Goal: Information Seeking & Learning: Learn about a topic

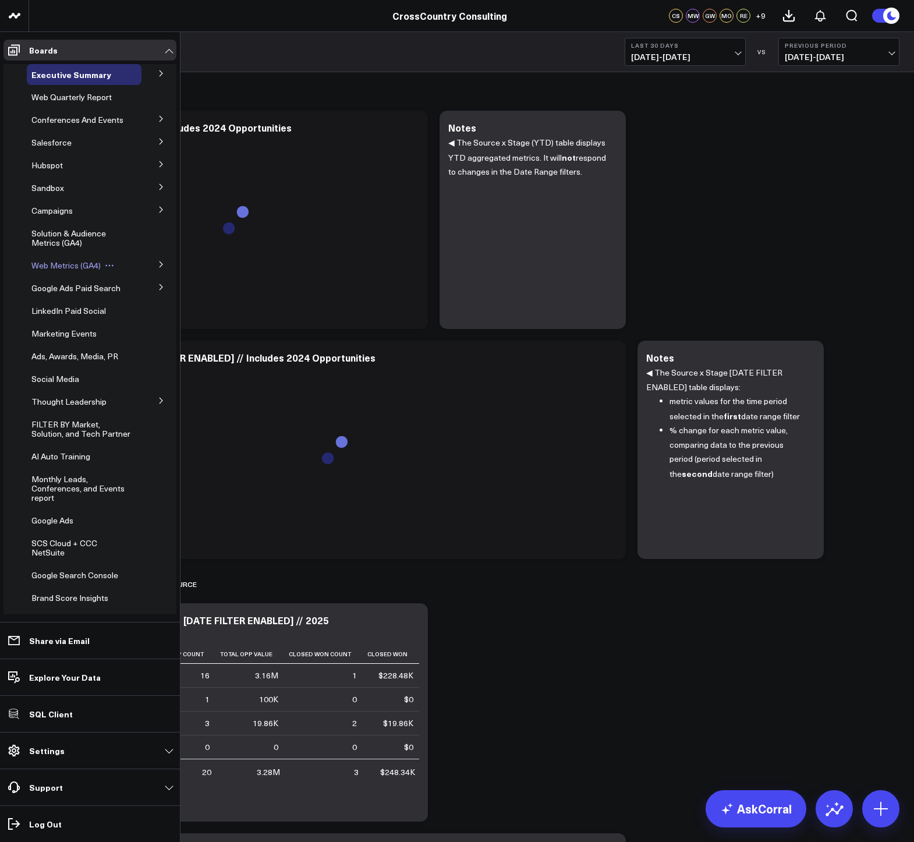
click at [38, 271] on span "Web Metrics (GA4)" at bounding box center [65, 265] width 69 height 11
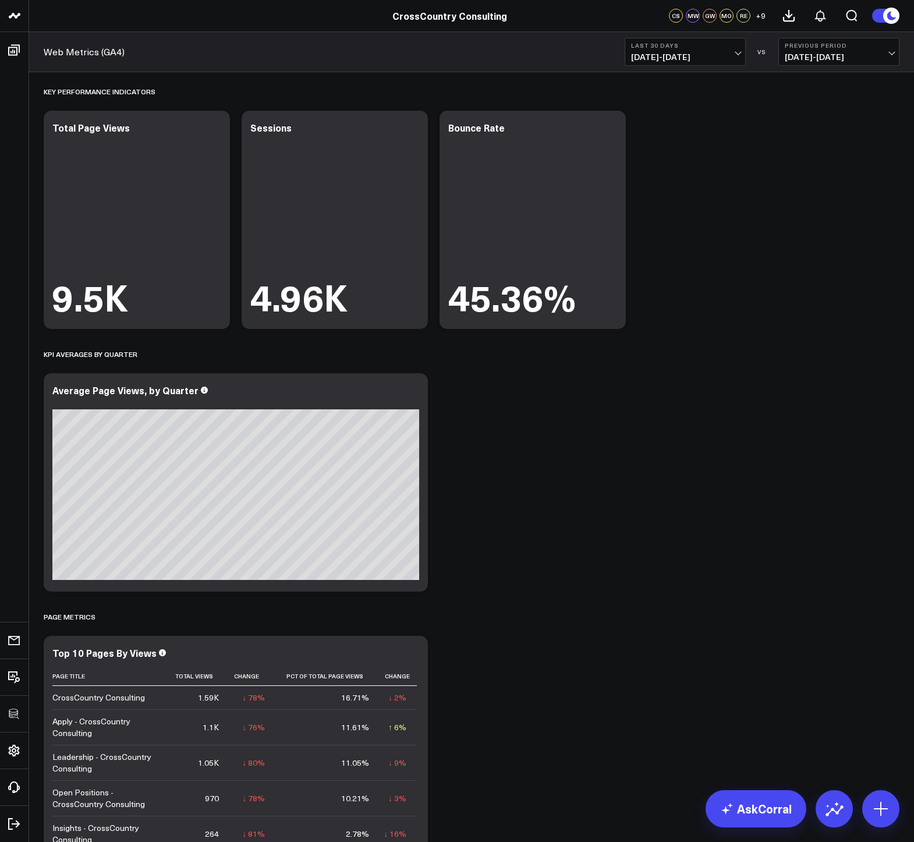
click at [629, 52] on button "Last 30 Days [DATE] - [DATE]" at bounding box center [685, 52] width 121 height 28
click at [664, 101] on link "Last 7 Days" at bounding box center [685, 99] width 120 height 22
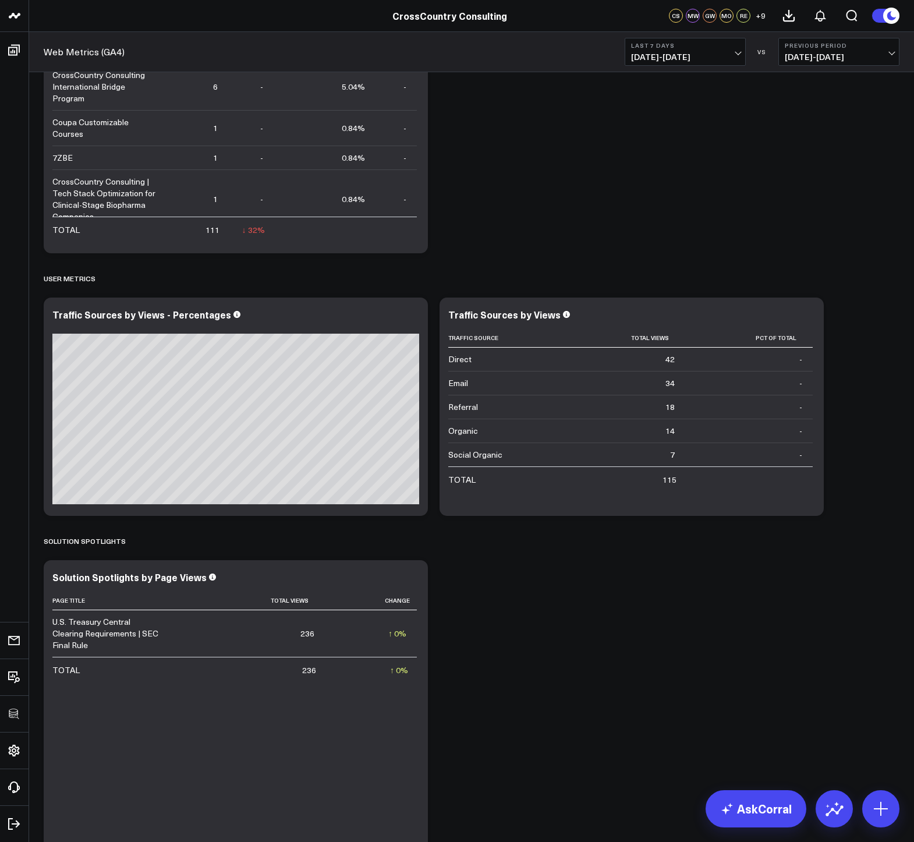
scroll to position [832, 0]
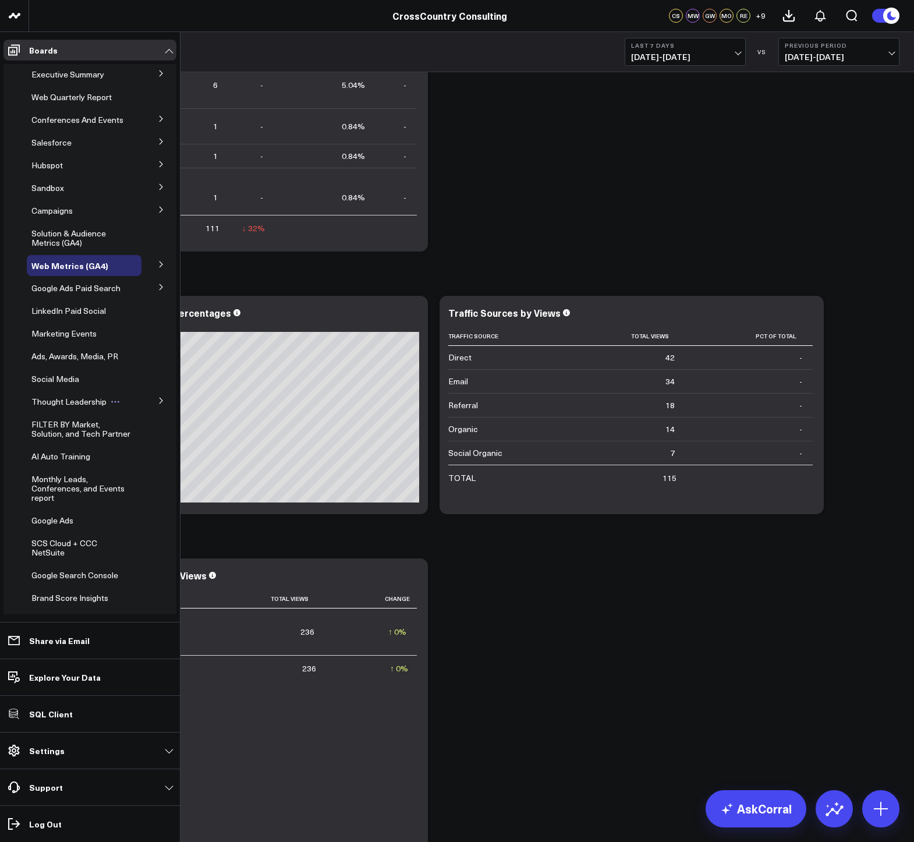
click at [46, 407] on span "Thought Leadership" at bounding box center [68, 401] width 75 height 11
click at [48, 467] on span "Thought Leadership (2025)" at bounding box center [75, 457] width 75 height 20
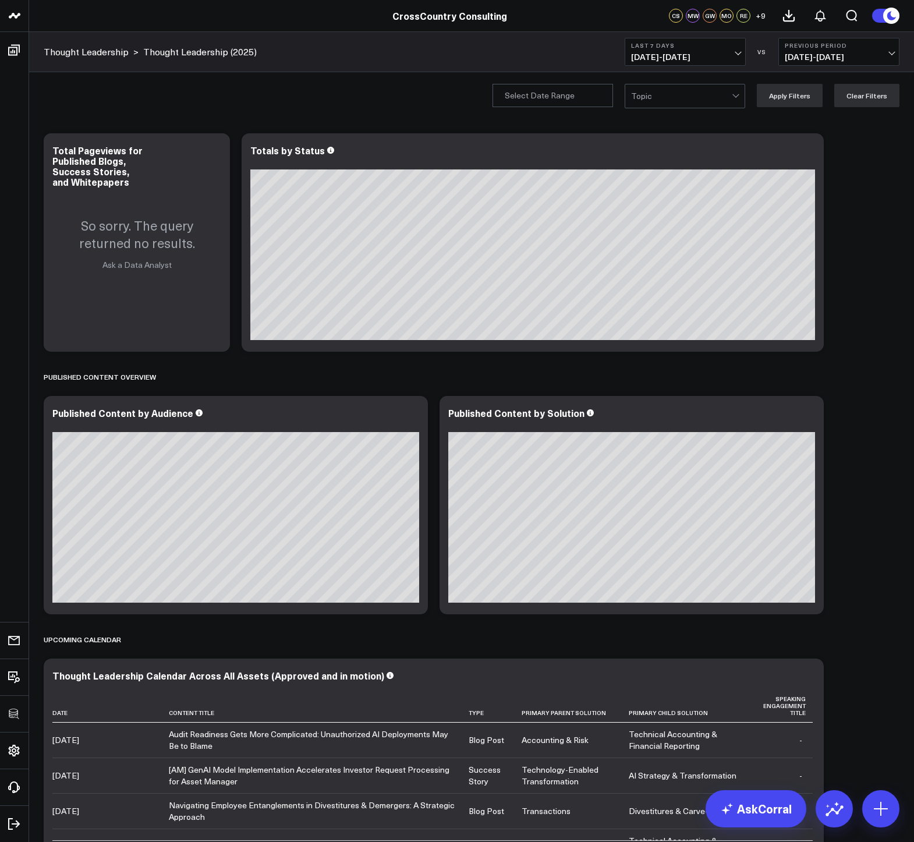
click at [646, 58] on span "09/22/25 - 09/28/25" at bounding box center [685, 56] width 108 height 9
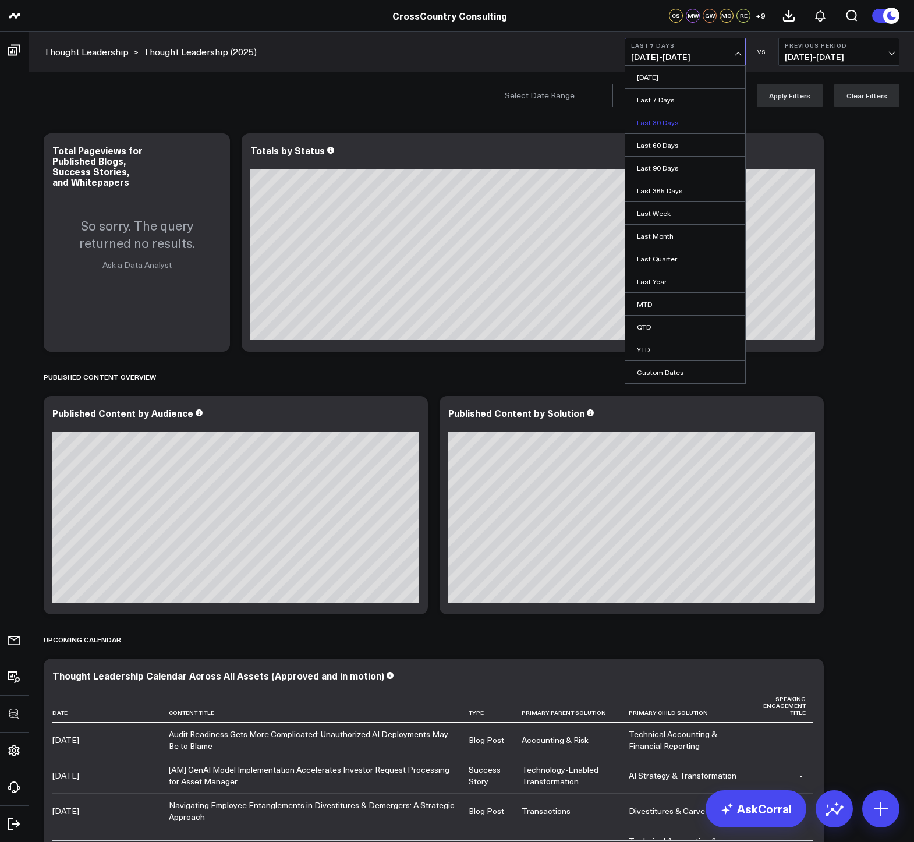
click at [651, 122] on link "Last 30 Days" at bounding box center [685, 122] width 120 height 22
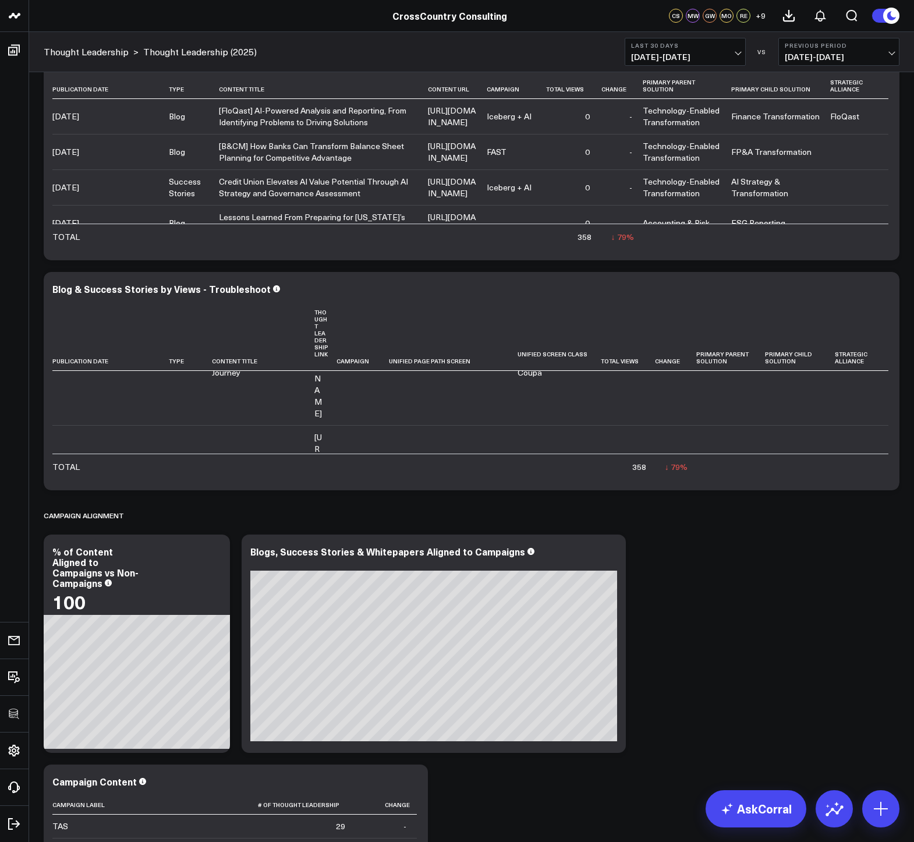
scroll to position [1701, 0]
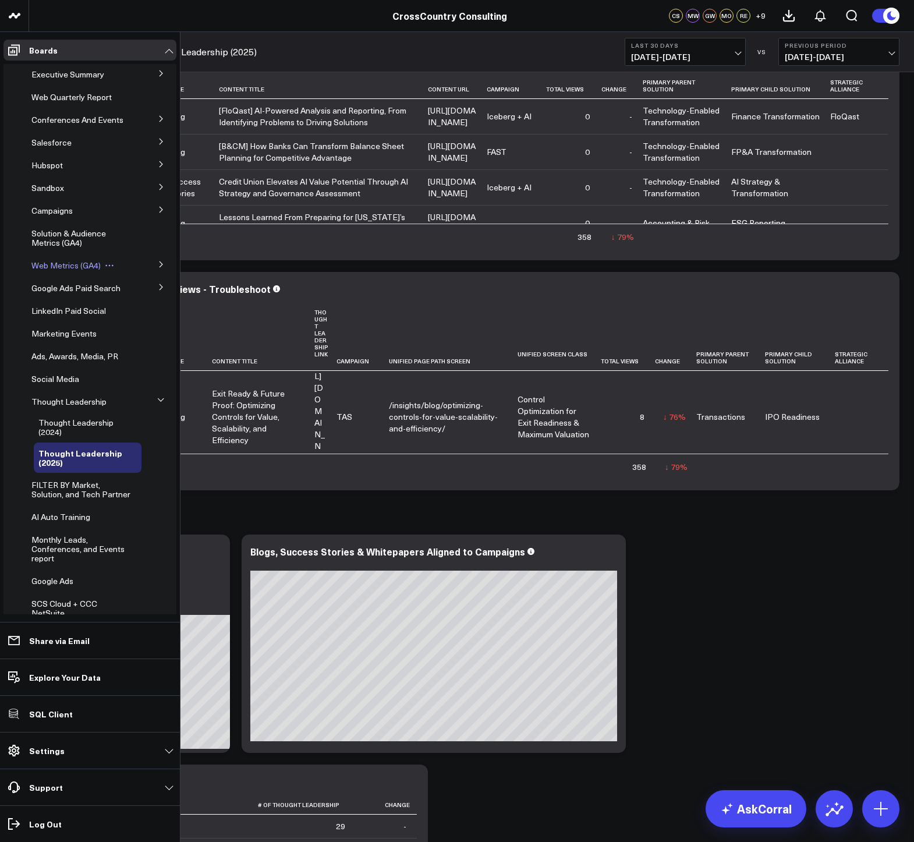
click at [53, 271] on span "Web Metrics (GA4)" at bounding box center [65, 265] width 69 height 11
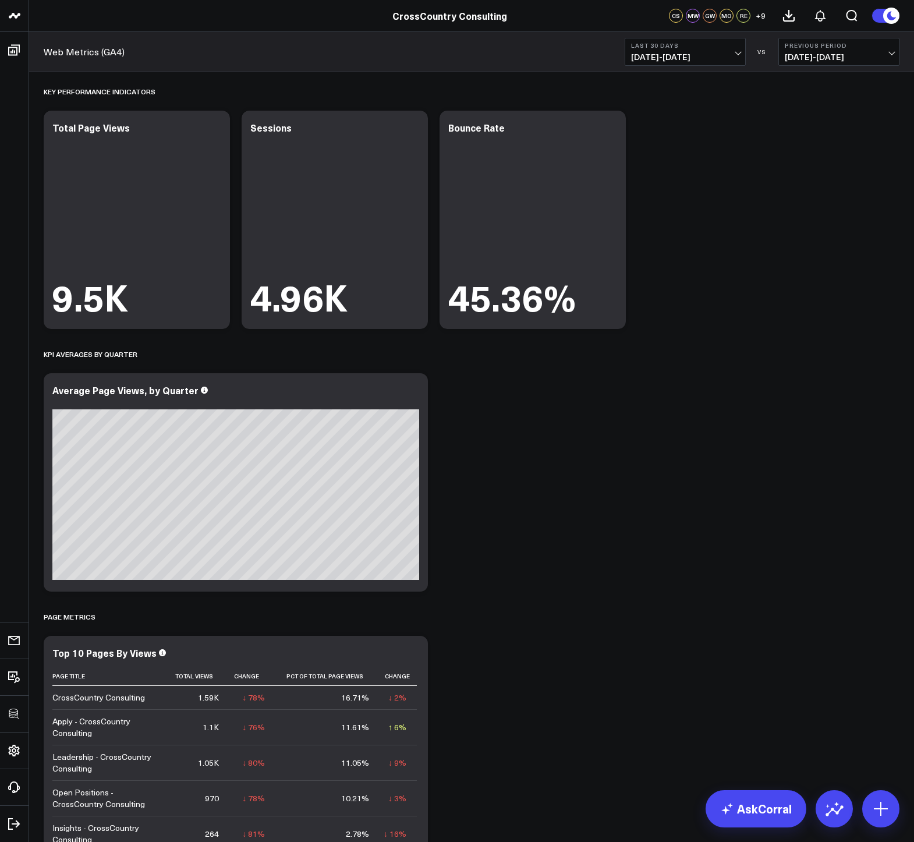
click at [668, 59] on span "08/30/25 - 09/28/25" at bounding box center [685, 56] width 108 height 9
click at [662, 102] on link "Last 7 Days" at bounding box center [685, 99] width 120 height 22
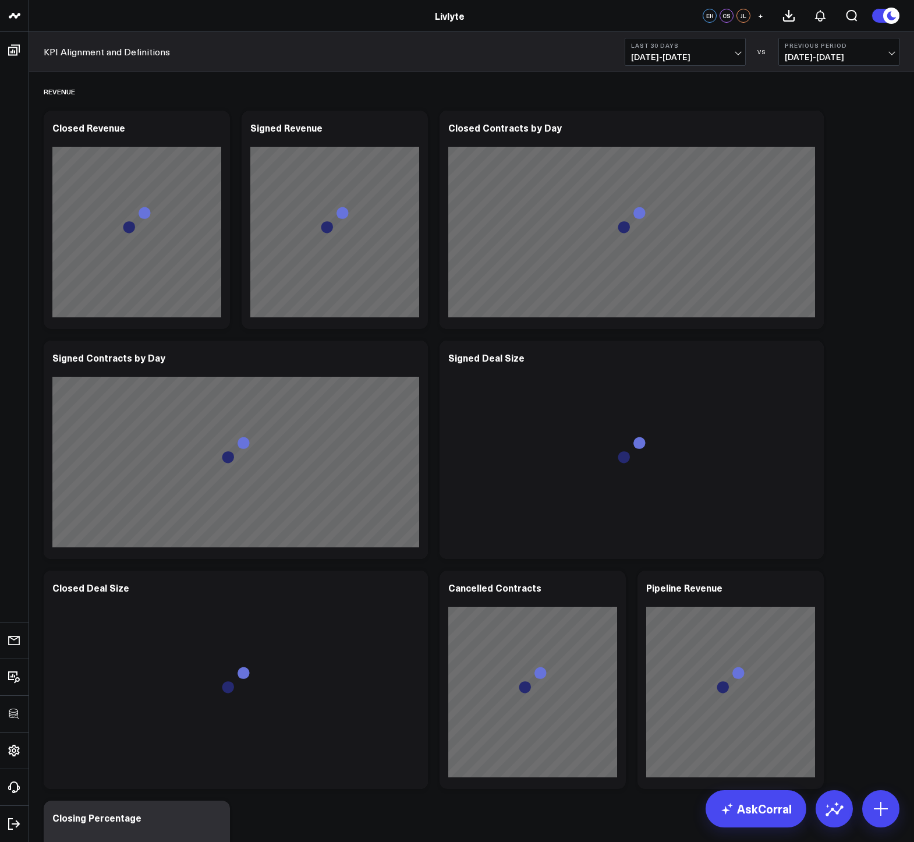
click at [664, 55] on span "08/30/25 - 09/28/25" at bounding box center [685, 56] width 108 height 9
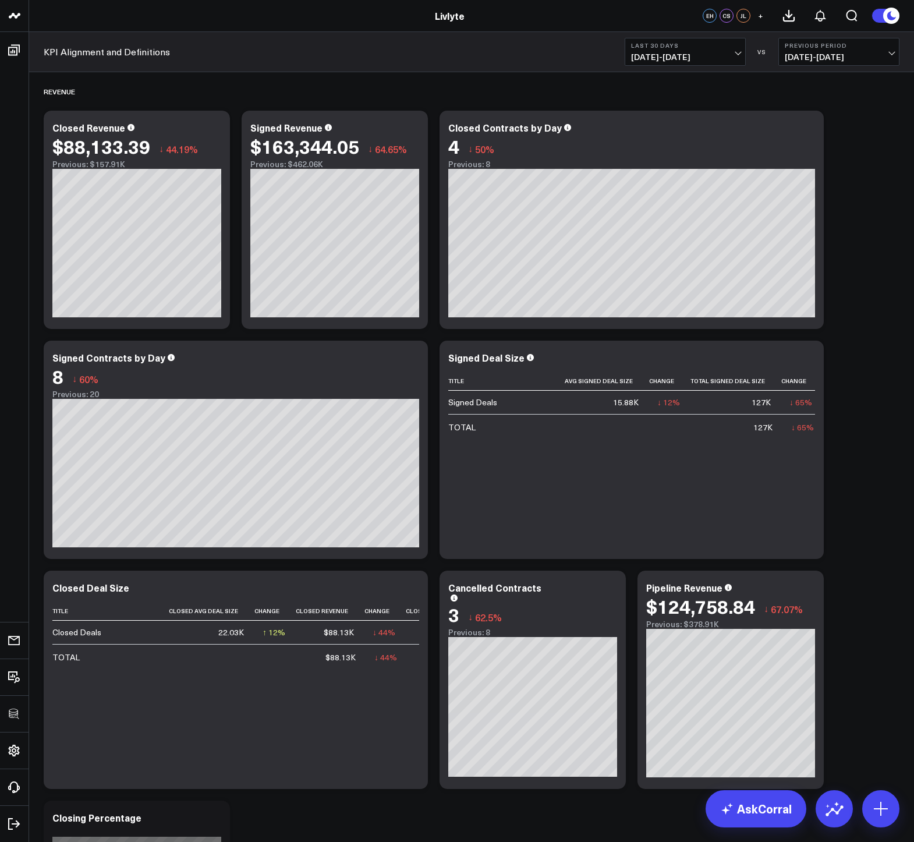
scroll to position [2880, 0]
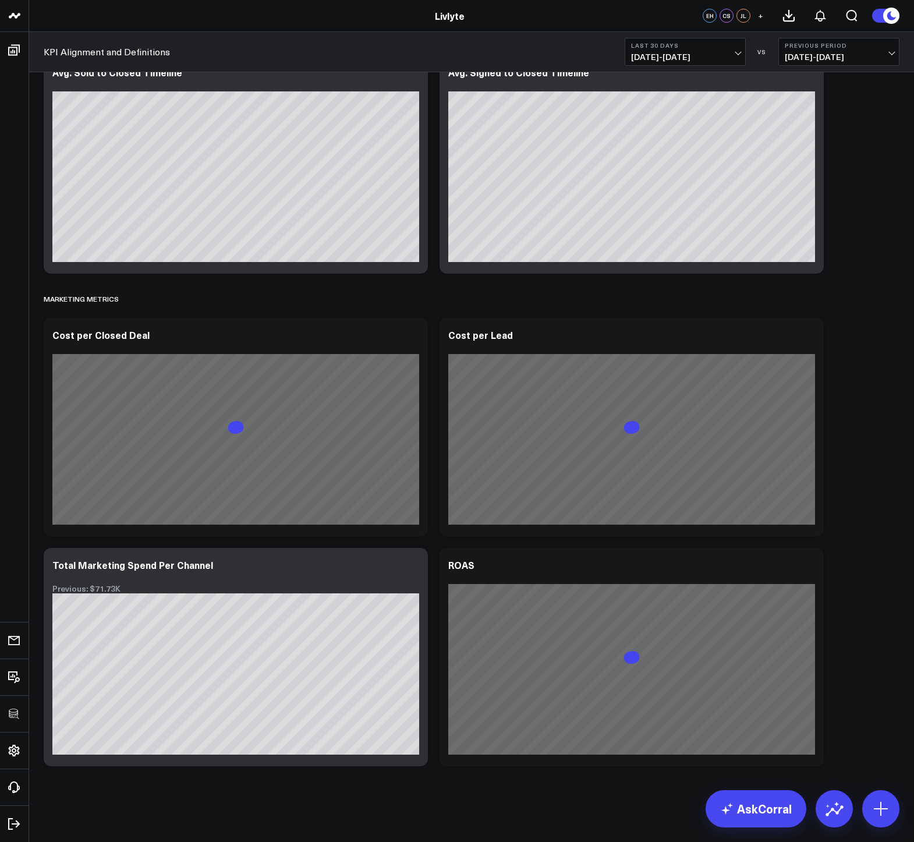
click at [693, 52] on span "08/30/25 - 09/28/25" at bounding box center [685, 56] width 108 height 9
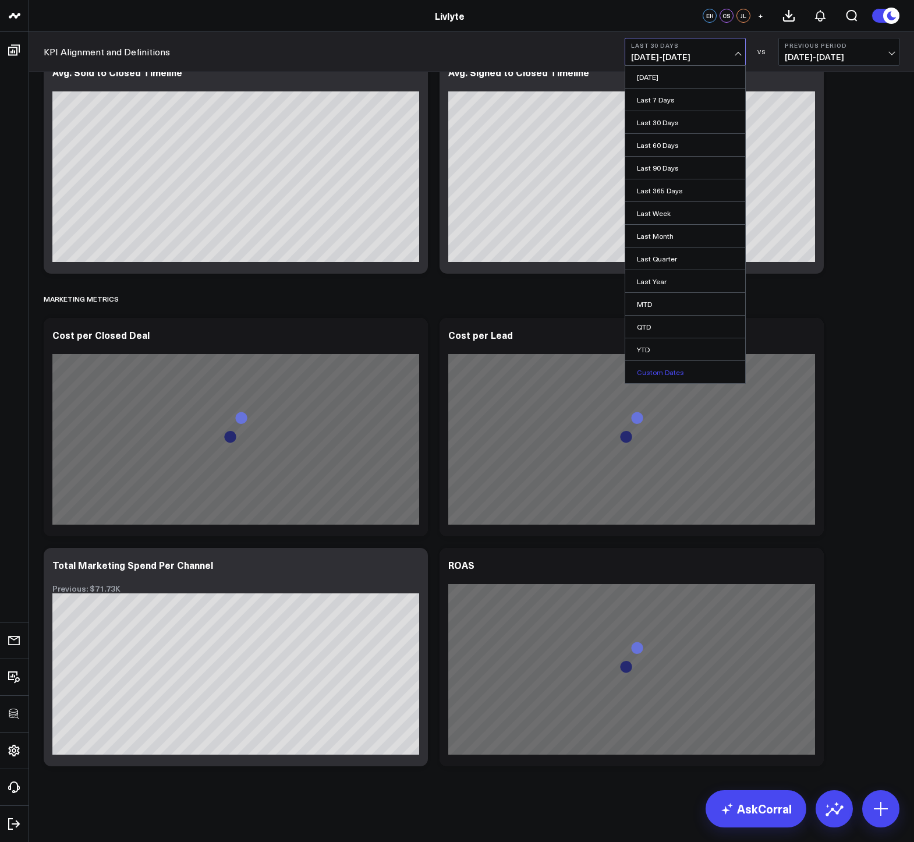
click at [674, 373] on link "Custom Dates" at bounding box center [685, 372] width 120 height 22
select select "8"
select select "2025"
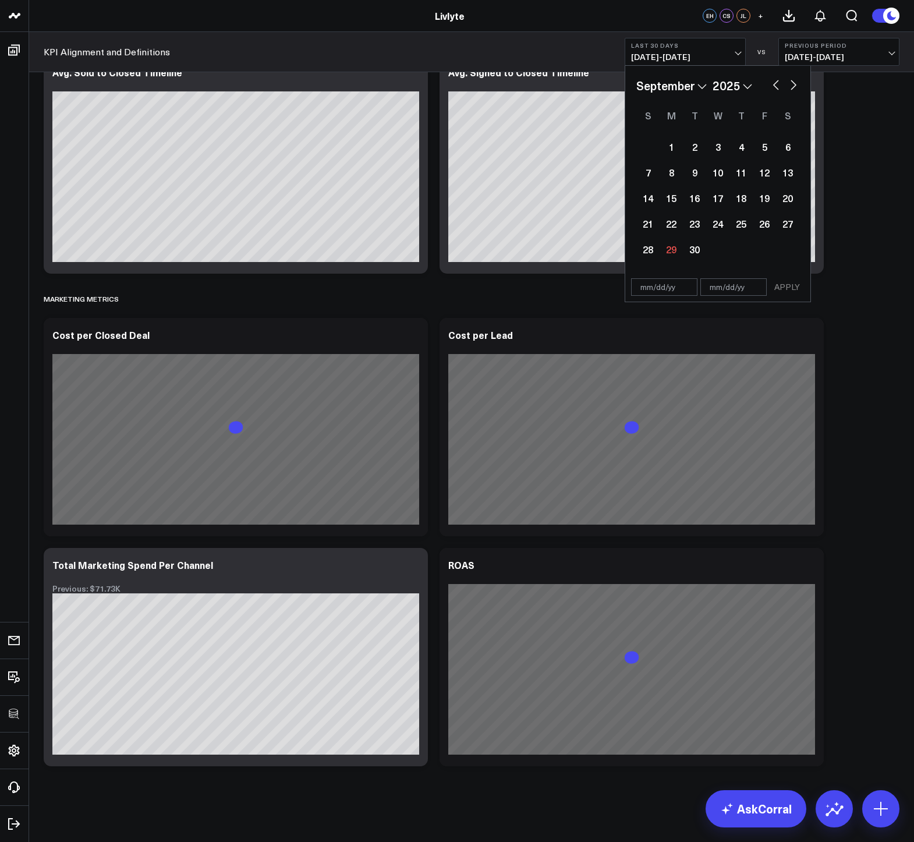
click at [773, 81] on button "button" at bounding box center [776, 84] width 12 height 14
select select "7"
select select "2025"
click at [712, 199] on div "13" at bounding box center [717, 197] width 23 height 23
type input "08/13/25"
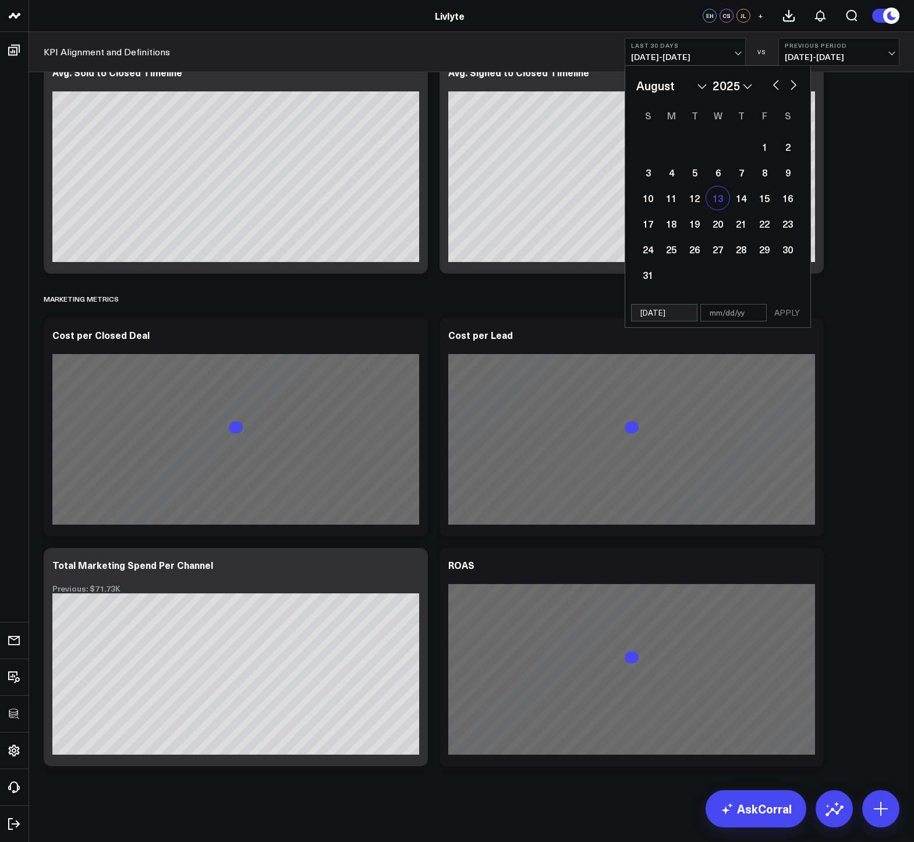
select select "7"
select select "2025"
click at [673, 232] on div "18" at bounding box center [671, 223] width 23 height 23
type input "08/18/25"
select select "7"
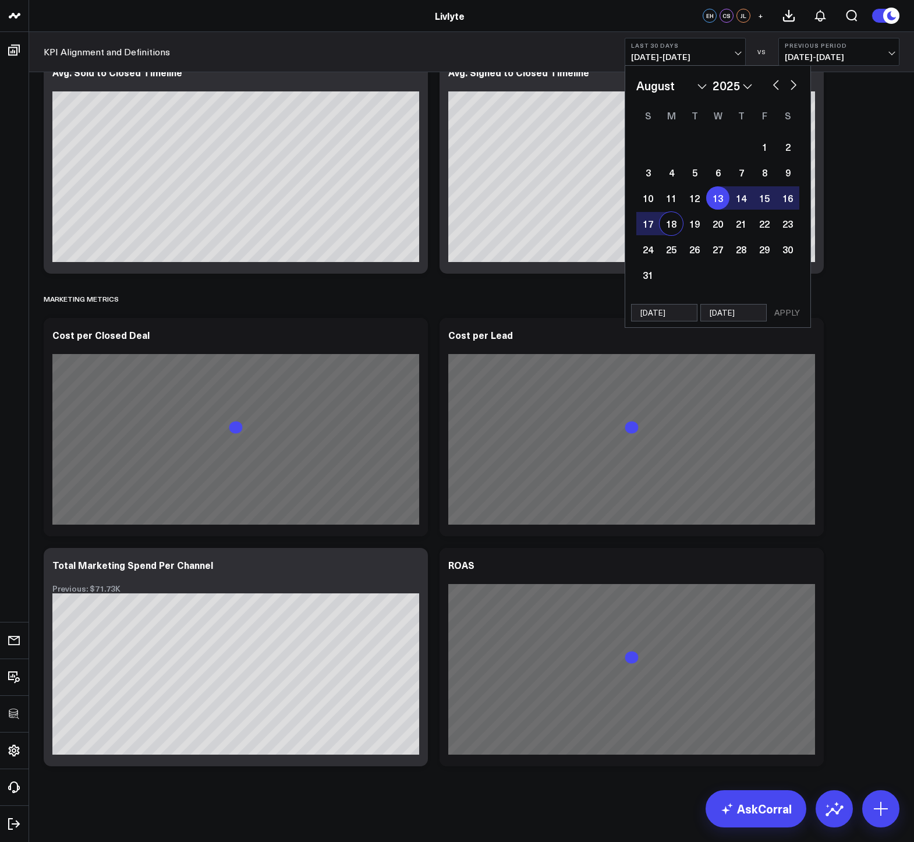
select select "2025"
click at [790, 328] on div "Cost per Lead" at bounding box center [632, 427] width 384 height 218
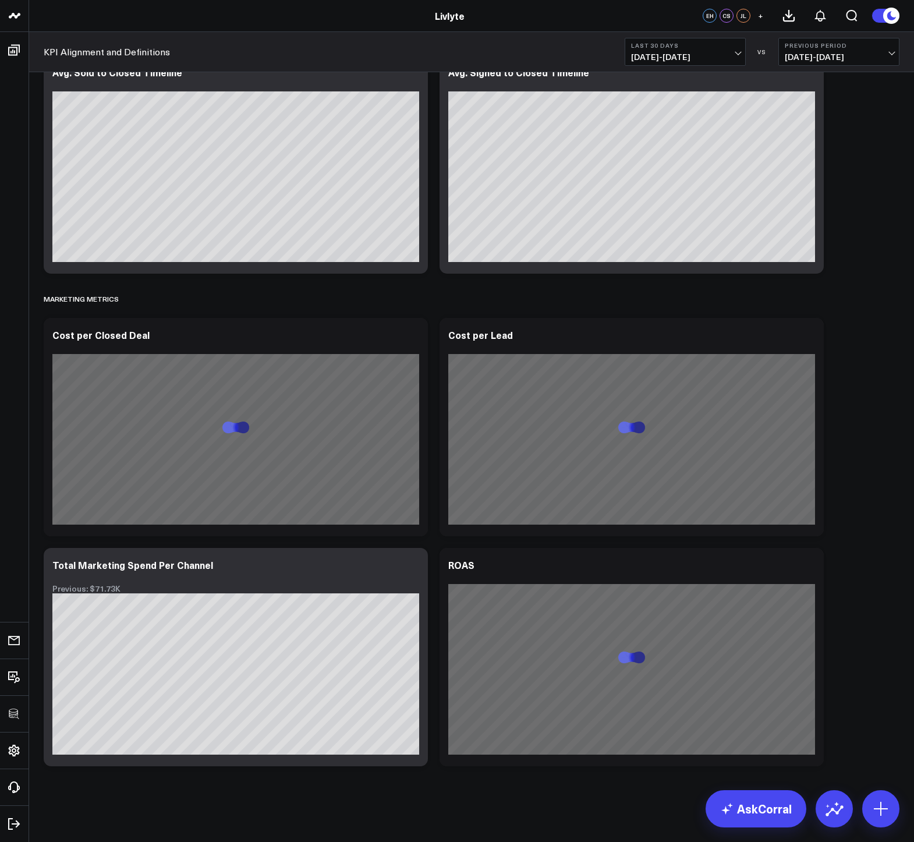
click at [690, 52] on span "08/30/25 - 09/28/25" at bounding box center [685, 56] width 108 height 9
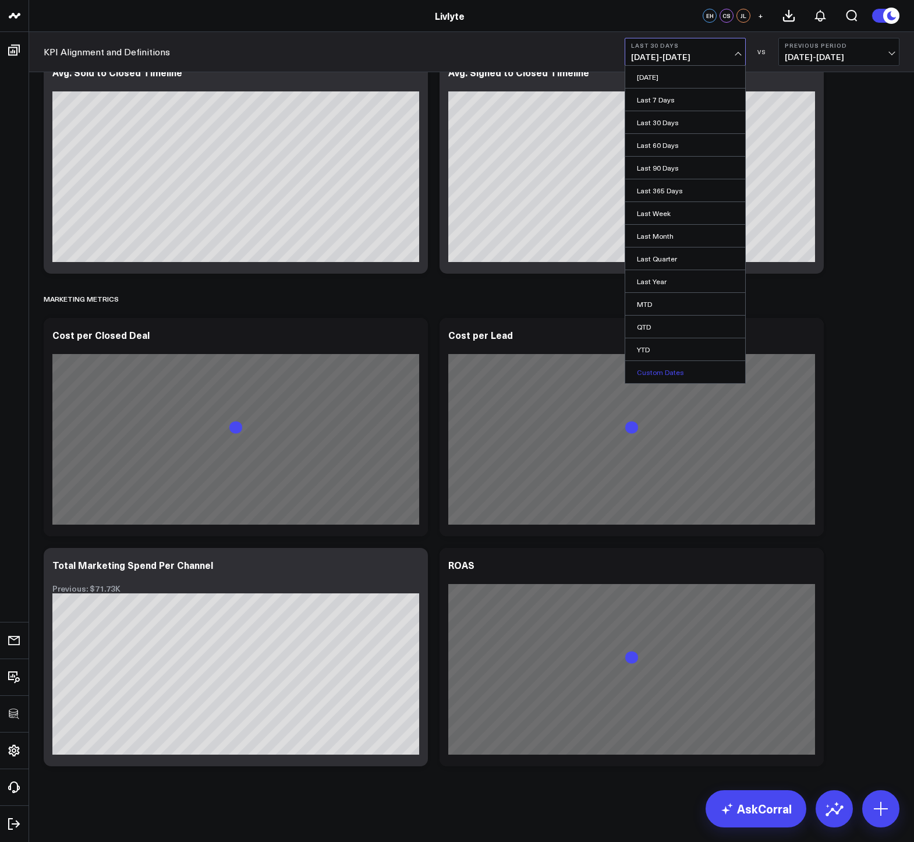
click at [664, 368] on link "Custom Dates" at bounding box center [685, 372] width 120 height 22
select select "8"
select select "2025"
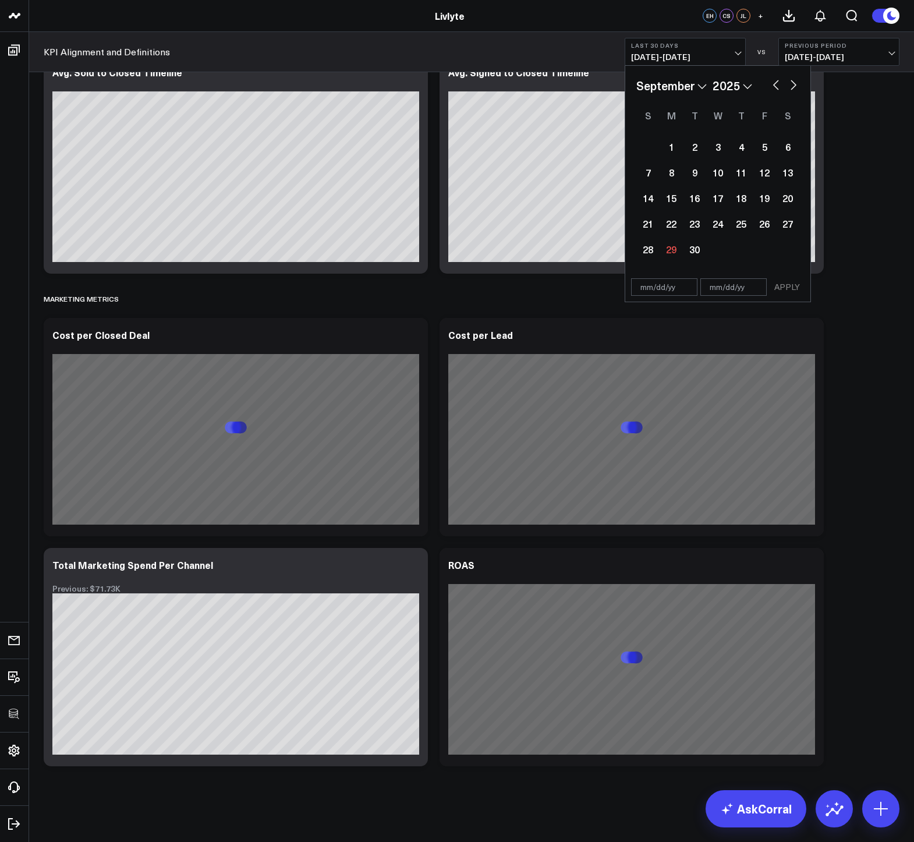
click at [687, 78] on select "January February March April May June July August September October November De…" at bounding box center [671, 85] width 70 height 17
select select "7"
select select "2025"
click at [655, 193] on div "10" at bounding box center [647, 197] width 23 height 23
type input "08/10/25"
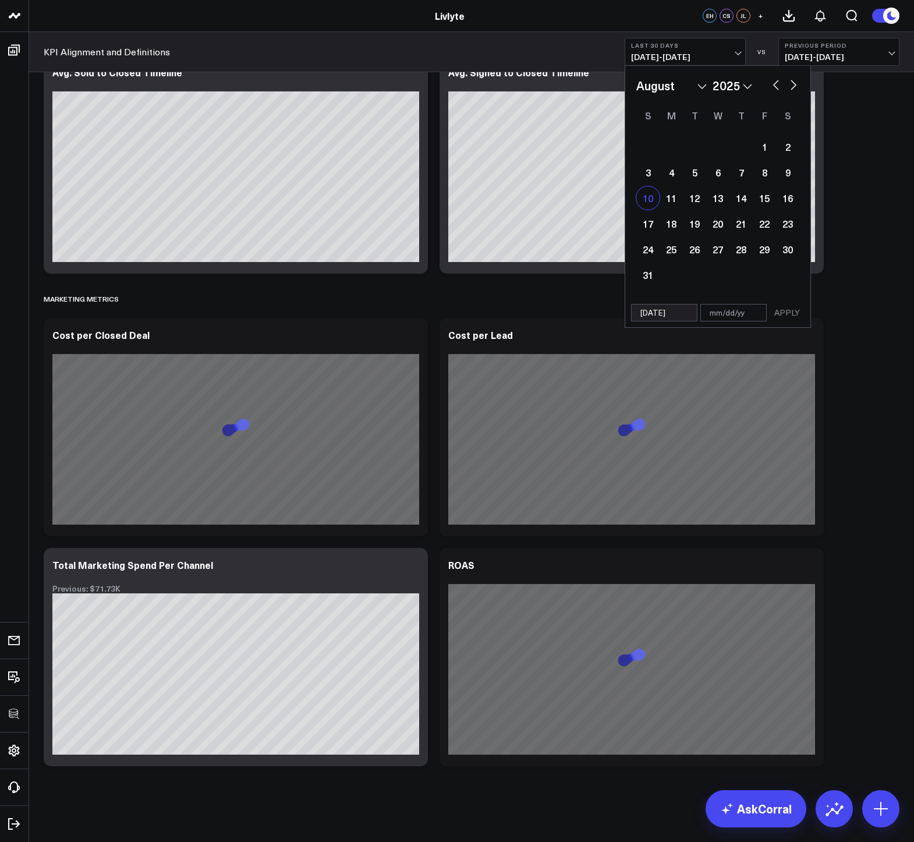
select select "7"
select select "2025"
click at [726, 200] on div "13" at bounding box center [717, 197] width 23 height 23
type input "08/13/25"
select select "7"
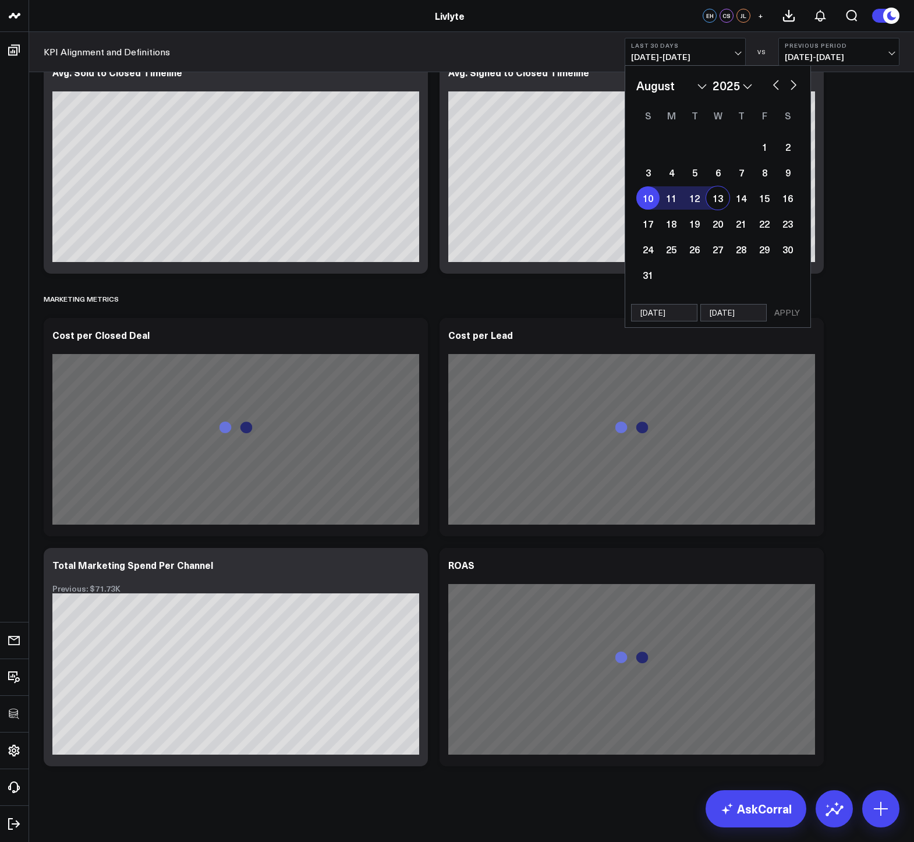
select select "2025"
click at [788, 312] on button "APPLY" at bounding box center [787, 312] width 35 height 17
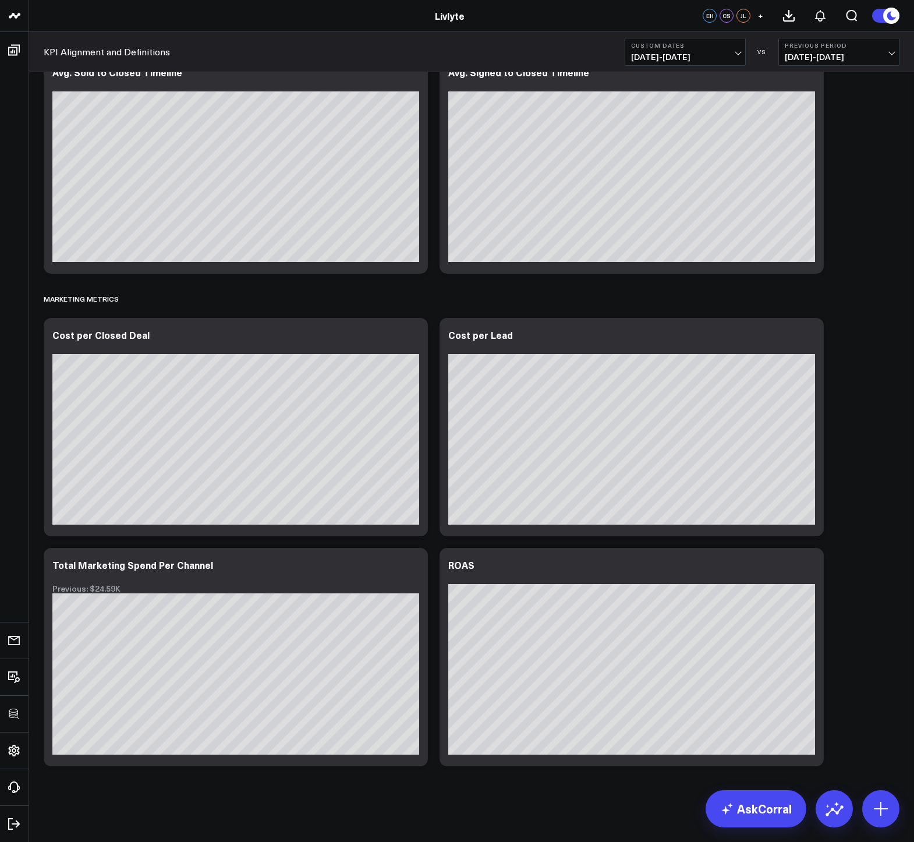
click at [648, 54] on span "08/10/25 - 08/13/25" at bounding box center [685, 56] width 108 height 9
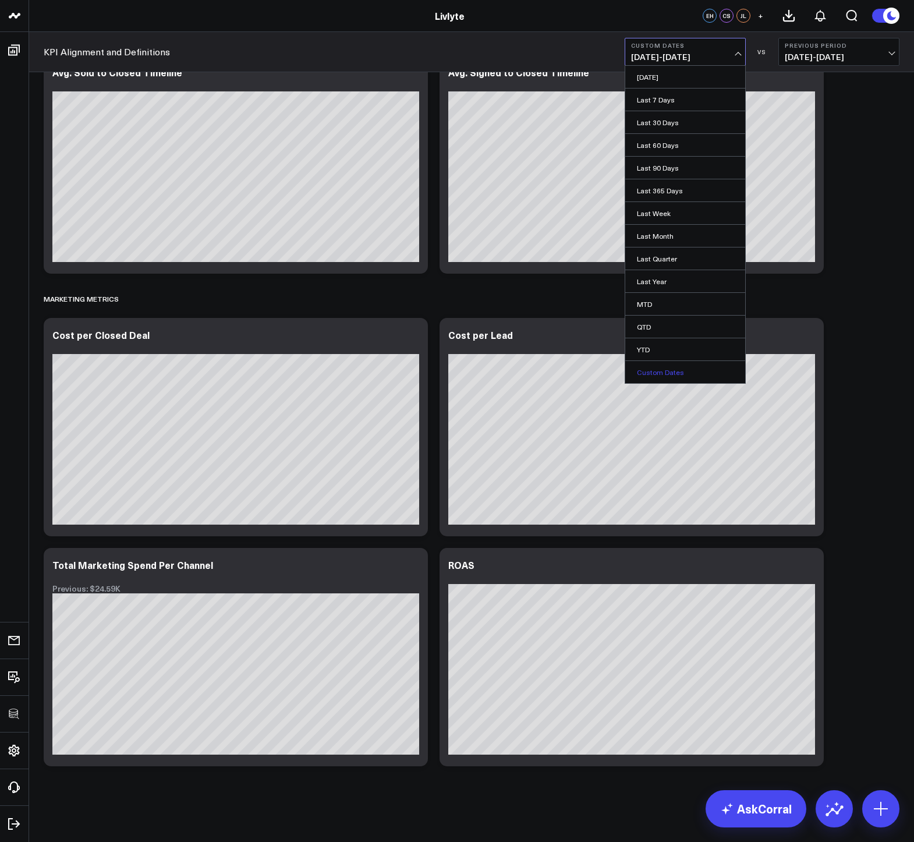
click at [650, 368] on link "Custom Dates" at bounding box center [685, 372] width 120 height 22
select select "8"
select select "2025"
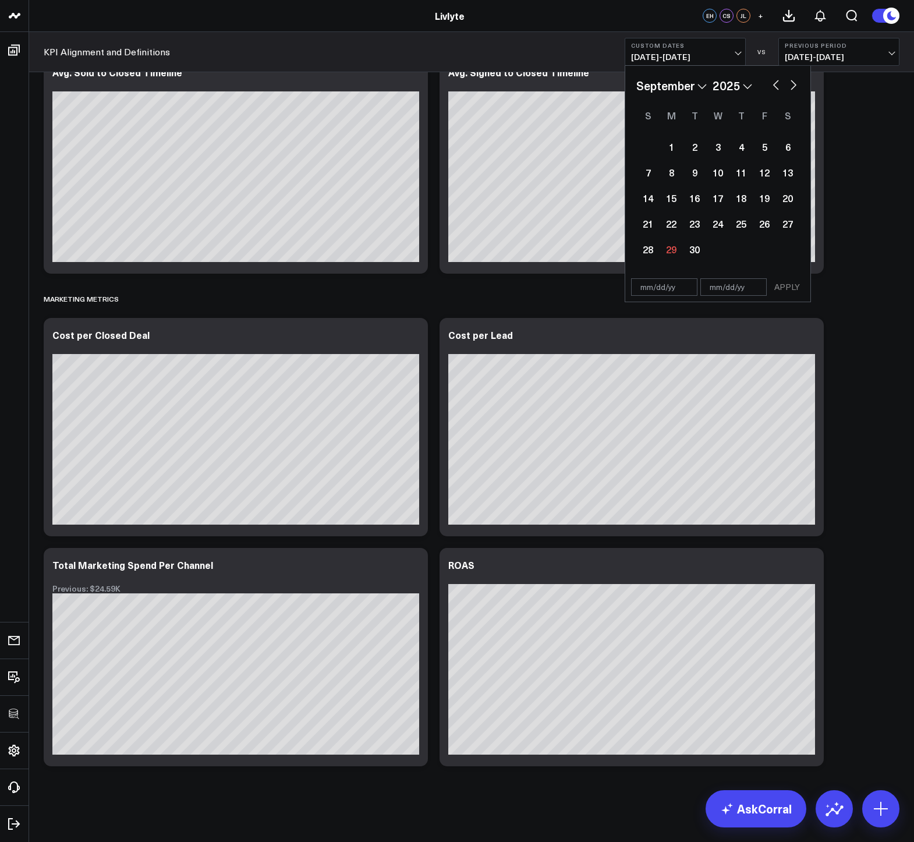
click at [774, 86] on button "button" at bounding box center [776, 84] width 12 height 14
select select "7"
select select "2025"
click at [774, 86] on button "button" at bounding box center [776, 84] width 12 height 14
select select "6"
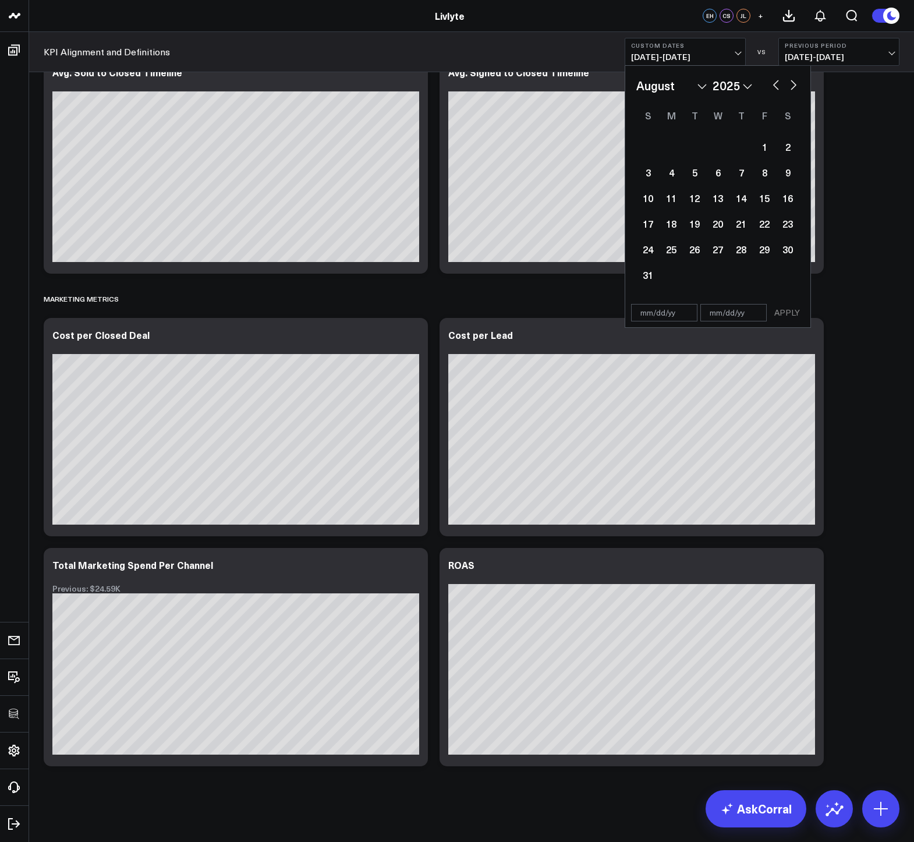
select select "2025"
click at [774, 86] on button "button" at bounding box center [776, 84] width 12 height 14
select select "5"
select select "2025"
click at [699, 199] on div "17" at bounding box center [694, 197] width 23 height 23
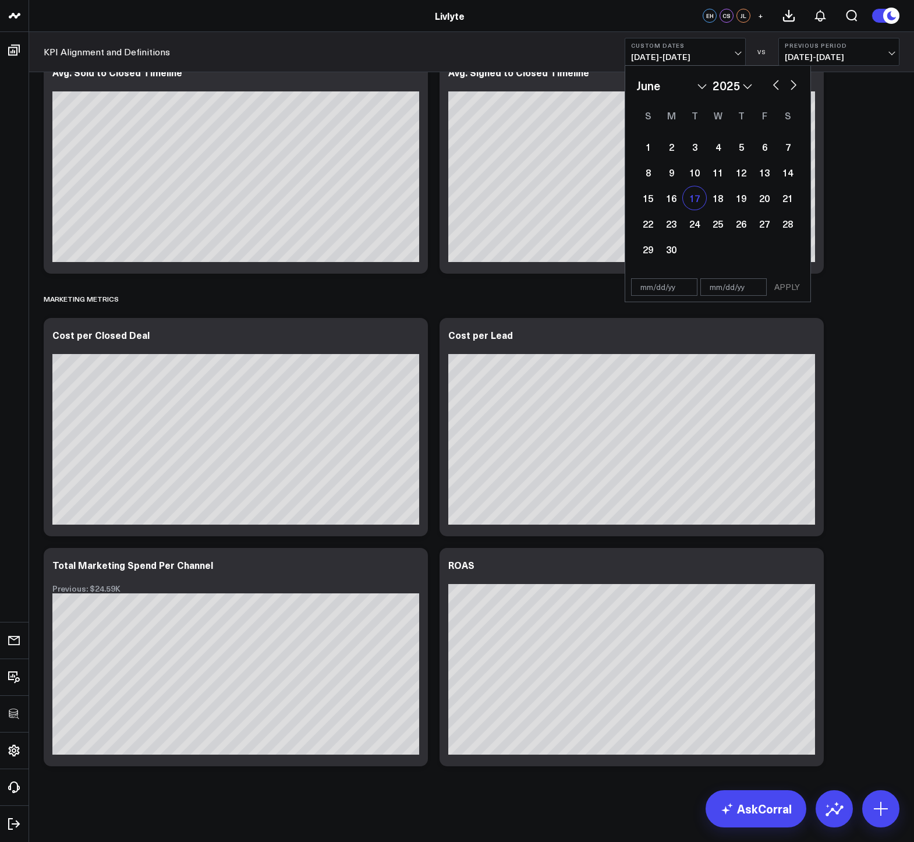
type input "06/17/25"
select select "5"
select select "2025"
click at [796, 85] on button "button" at bounding box center [794, 84] width 12 height 14
select select "6"
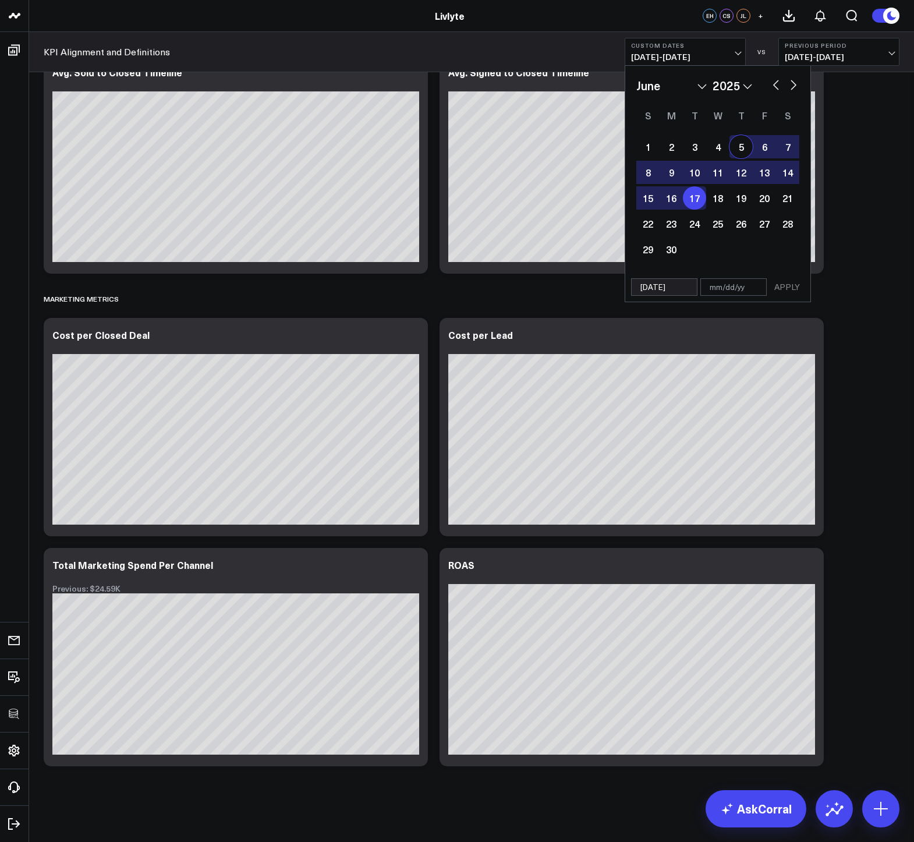
select select "2025"
click at [796, 85] on button "button" at bounding box center [794, 84] width 12 height 14
select select "7"
select select "2025"
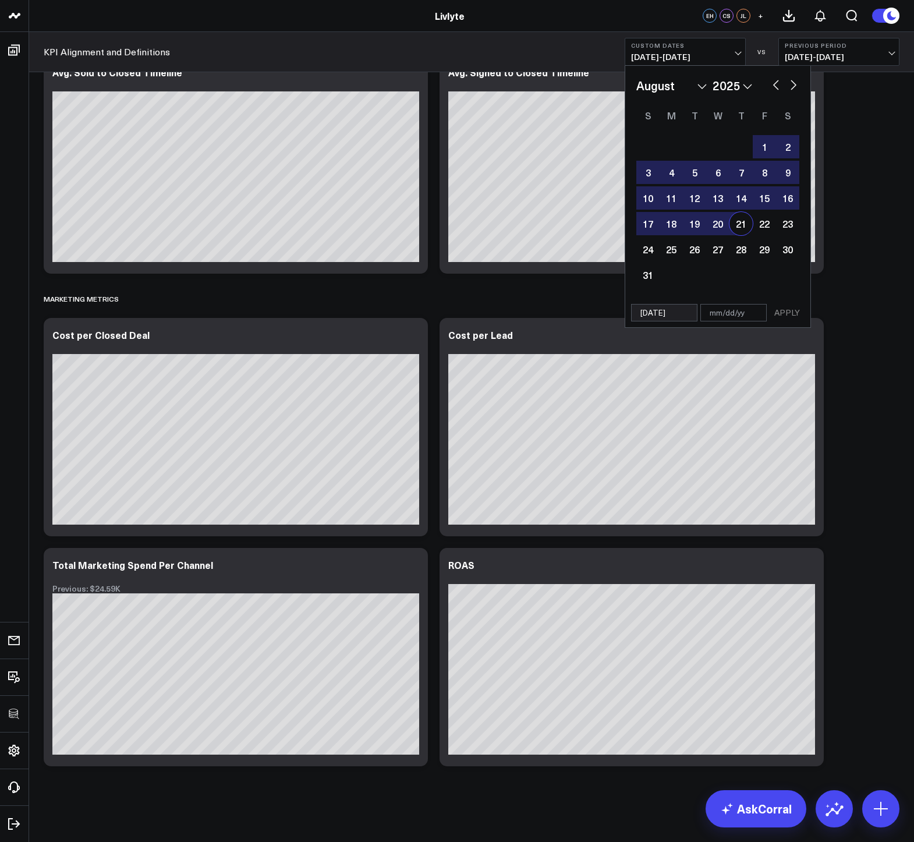
click at [752, 229] on div "1 2 3 4 5 6 7 8 9 10 11 12 13 14 15 16 17 18 19 20 21 22 23 24 25 26 27 28 29 3…" at bounding box center [717, 211] width 163 height 154
click at [746, 222] on div "21" at bounding box center [740, 223] width 23 height 23
type input "08/21/25"
select select "7"
select select "2025"
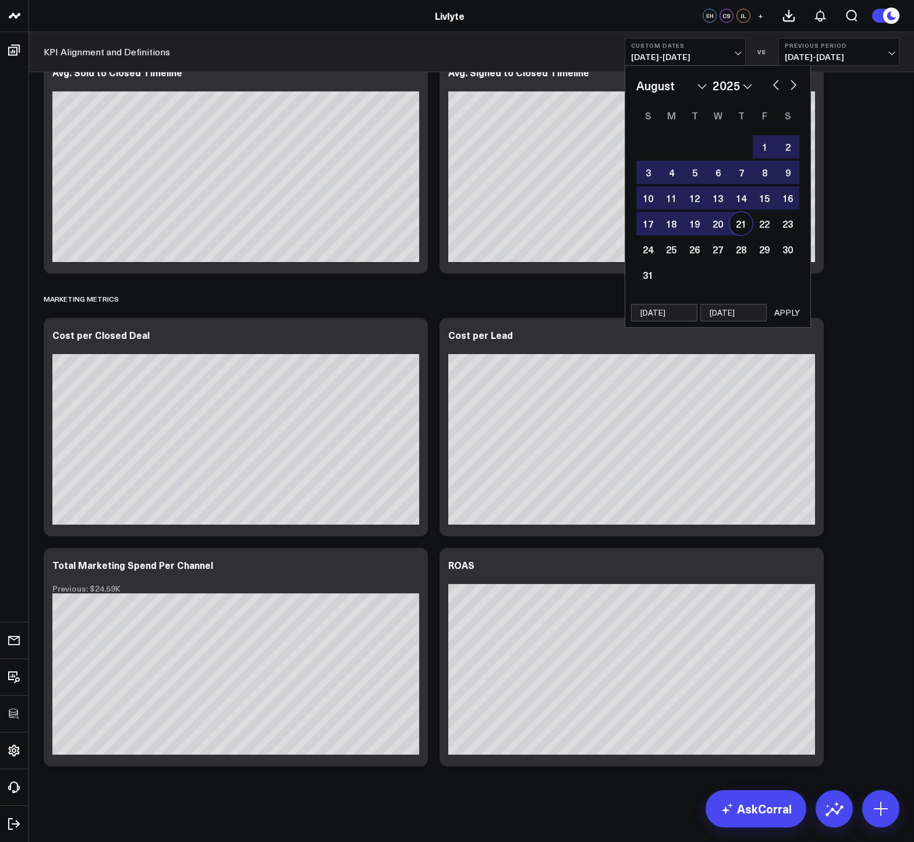
click at [792, 306] on button "APPLY" at bounding box center [787, 312] width 35 height 17
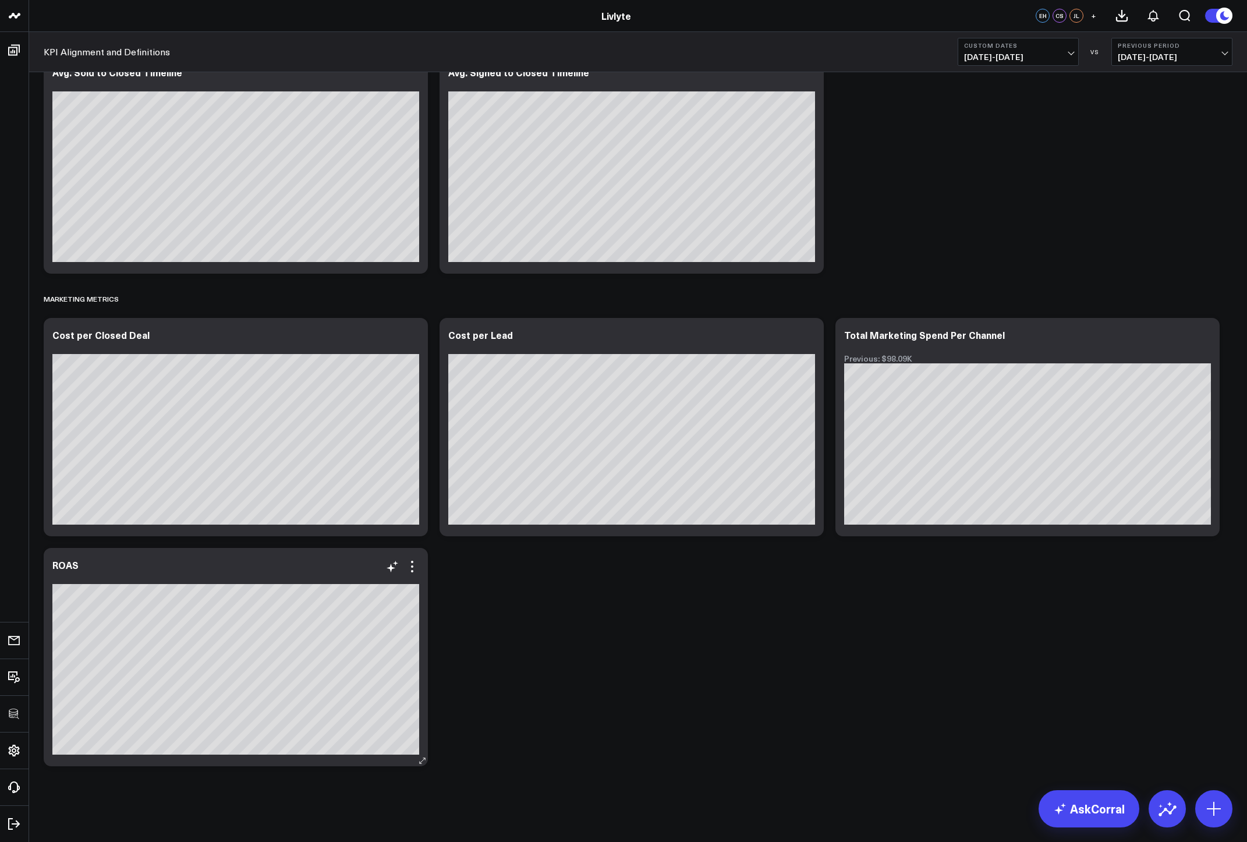
scroll to position [1960, 0]
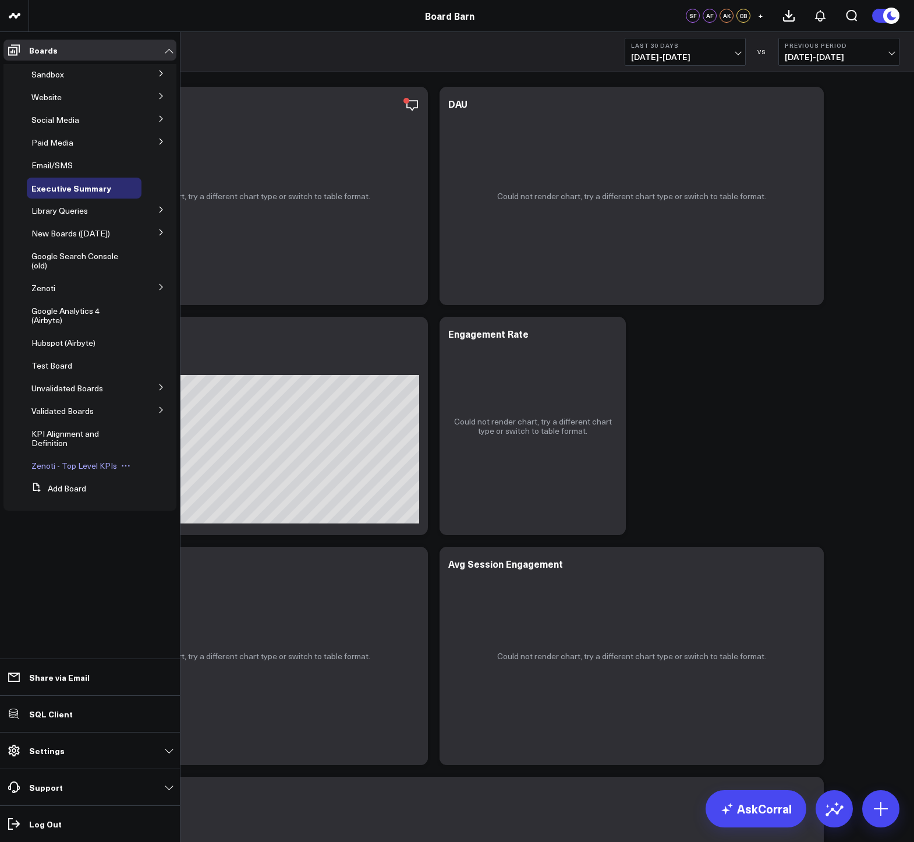
click at [44, 465] on span "Zenoti - Top Level KPIs" at bounding box center [74, 465] width 86 height 11
